Goal: Communication & Community: Answer question/provide support

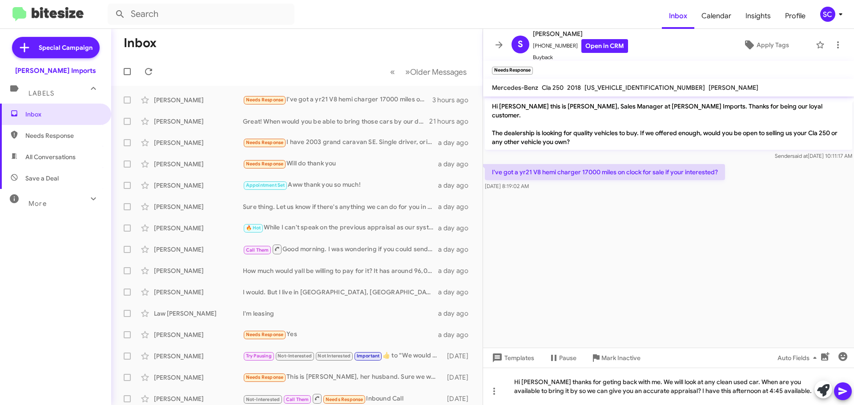
click at [844, 394] on icon at bounding box center [842, 391] width 11 height 11
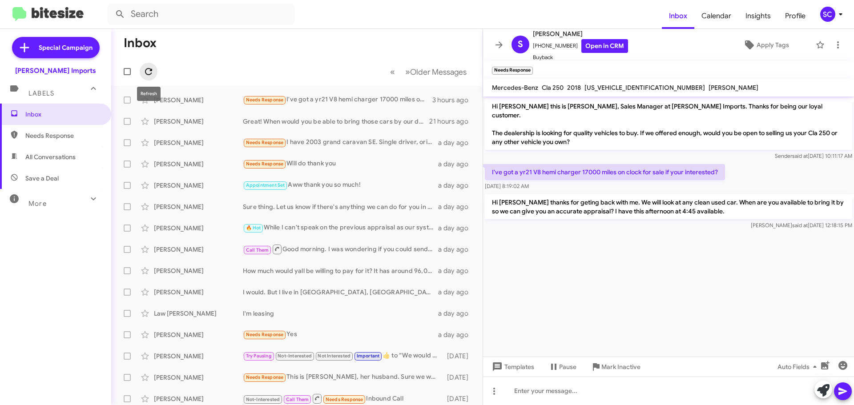
click at [145, 70] on icon at bounding box center [148, 71] width 11 height 11
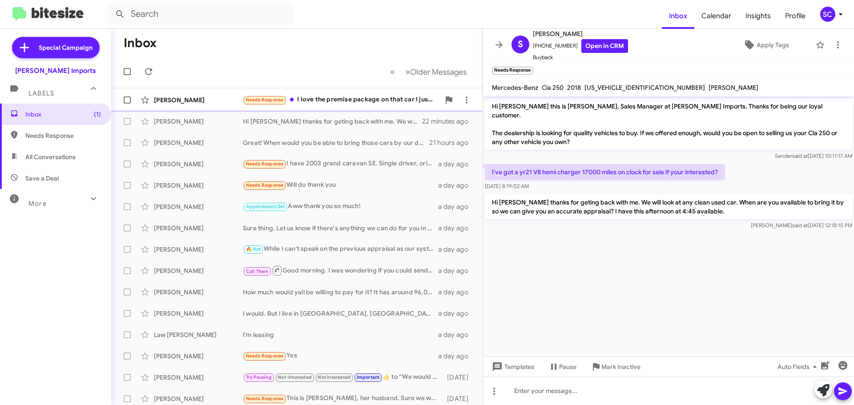
click at [338, 98] on div "Needs Response I love the premise package on that car I just don't like the mil…" at bounding box center [341, 100] width 197 height 10
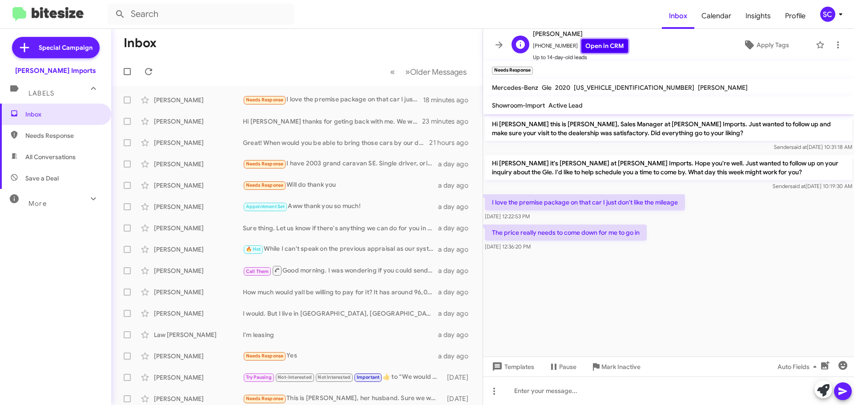
click at [604, 44] on link "Open in CRM" at bounding box center [604, 46] width 47 height 14
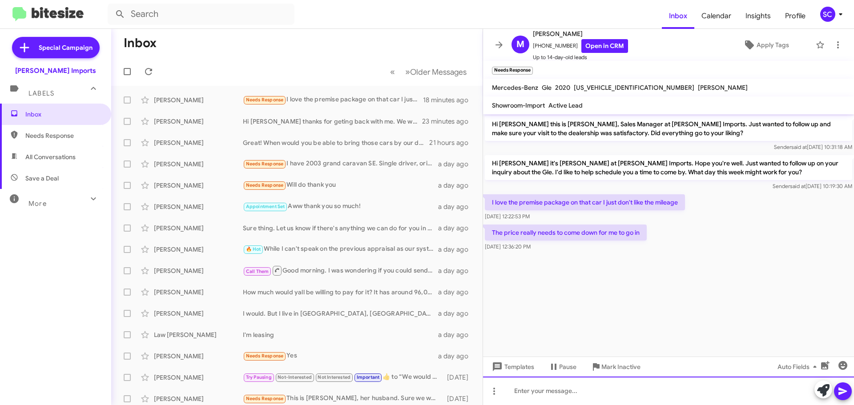
click at [564, 396] on div at bounding box center [668, 391] width 371 height 28
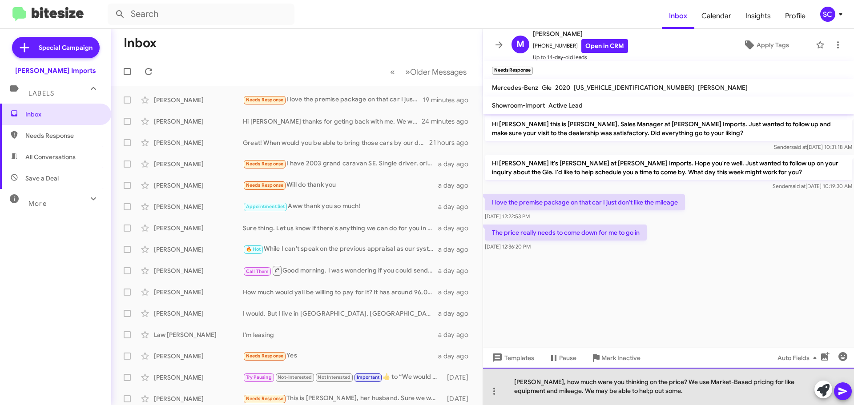
click at [605, 387] on div "[PERSON_NAME], how much were you thinking on the price? We use Market-Based pri…" at bounding box center [668, 386] width 371 height 37
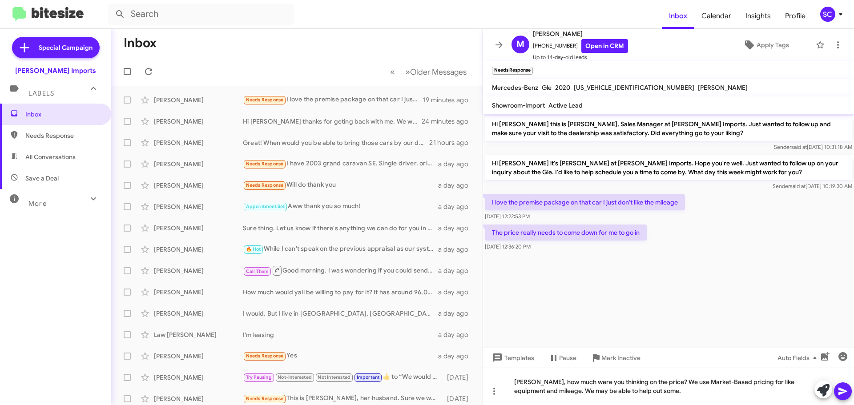
click at [841, 391] on icon at bounding box center [842, 391] width 11 height 11
